Goal: Task Accomplishment & Management: Manage account settings

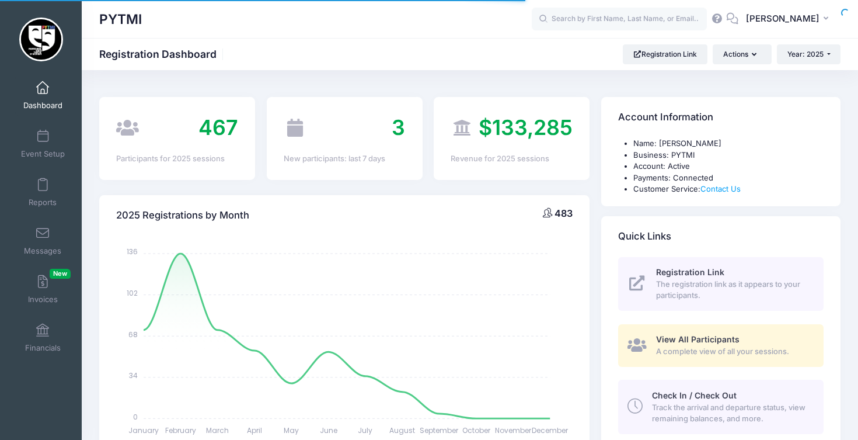
select select
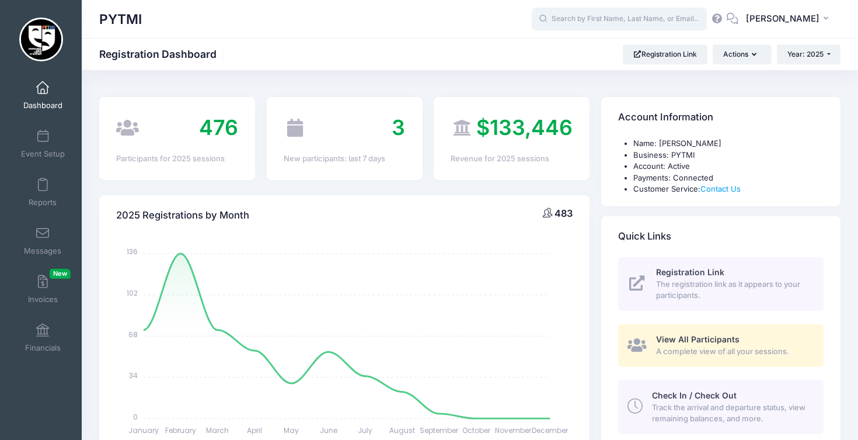
click at [676, 10] on input "text" at bounding box center [619, 19] width 175 height 23
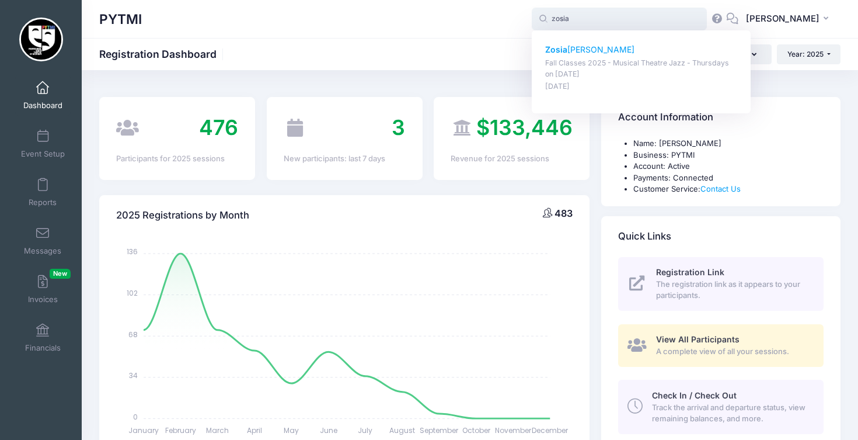
click at [628, 58] on p "Fall Classes 2025 - Musical Theatre Jazz - Thursdays on Sep-22, 2025" at bounding box center [641, 69] width 193 height 22
type input "Zosia VanDeusen (Fall Classes 2025 - Musical Theatre Jazz - Thursdays, Sep-22, …"
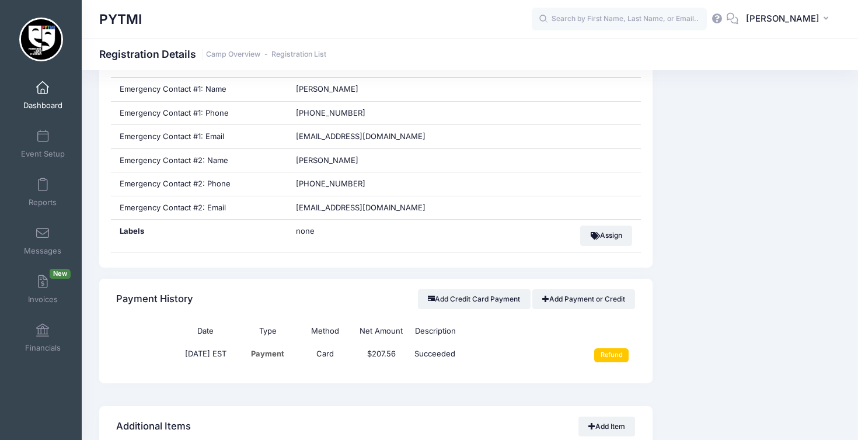
scroll to position [573, 0]
click at [615, 347] on input "Refund" at bounding box center [611, 354] width 34 height 14
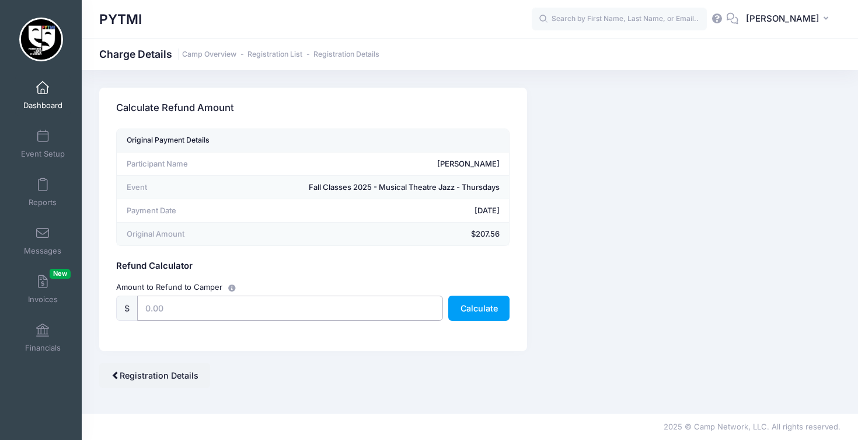
click at [201, 302] on input "text" at bounding box center [289, 307] width 305 height 25
type input "207.56"
click at [479, 307] on button "Calculate" at bounding box center [478, 307] width 61 height 25
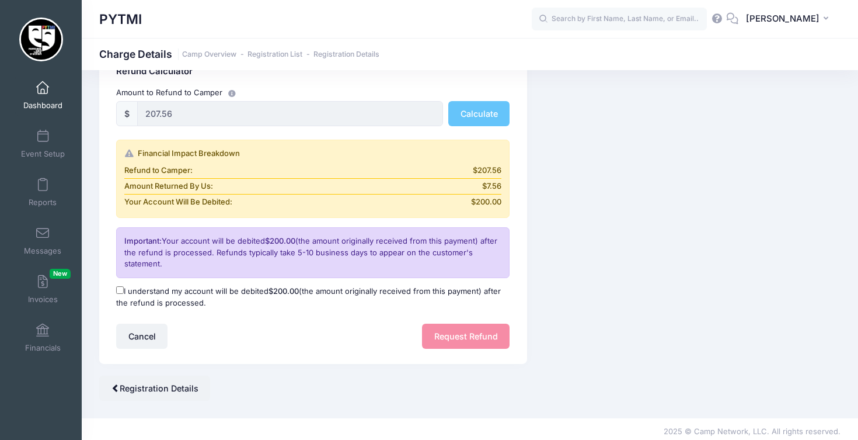
scroll to position [194, 0]
click at [119, 286] on label "I understand my account will be debited $200.00 (the amount originally received…" at bounding box center [313, 297] width 394 height 23
click at [119, 287] on input "I understand my account will be debited $200.00 (the amount originally received…" at bounding box center [120, 291] width 8 height 8
checkbox input "true"
click at [476, 325] on button "Request Refund" at bounding box center [466, 336] width 88 height 25
